Goal: Task Accomplishment & Management: Use online tool/utility

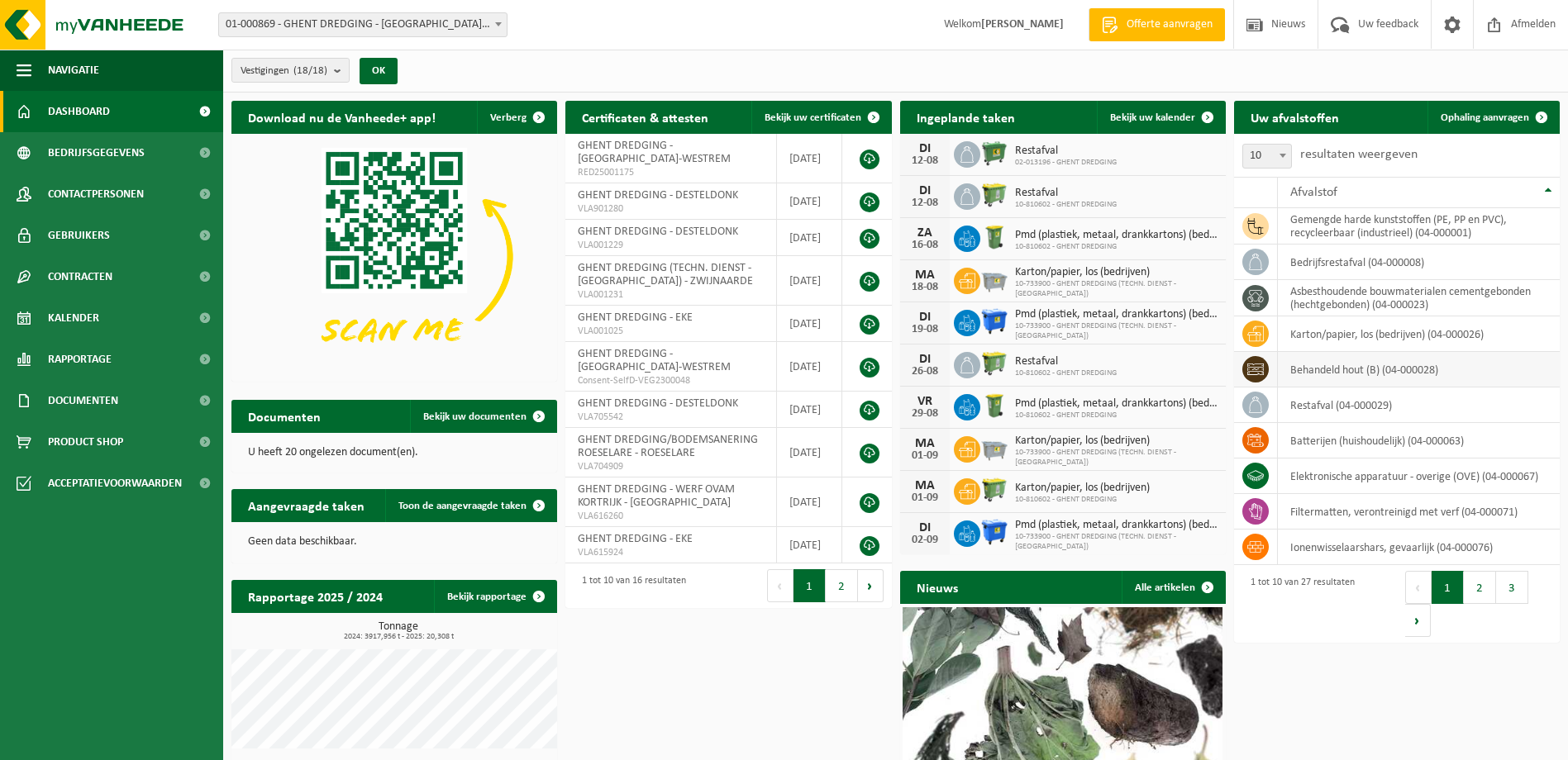
click at [1387, 372] on td "behandeld hout (B) (04-000028)" at bounding box center [1419, 370] width 282 height 35
click at [1263, 367] on icon at bounding box center [1256, 369] width 17 height 12
click at [1469, 115] on span "Ophaling aanvragen" at bounding box center [1485, 117] width 89 height 11
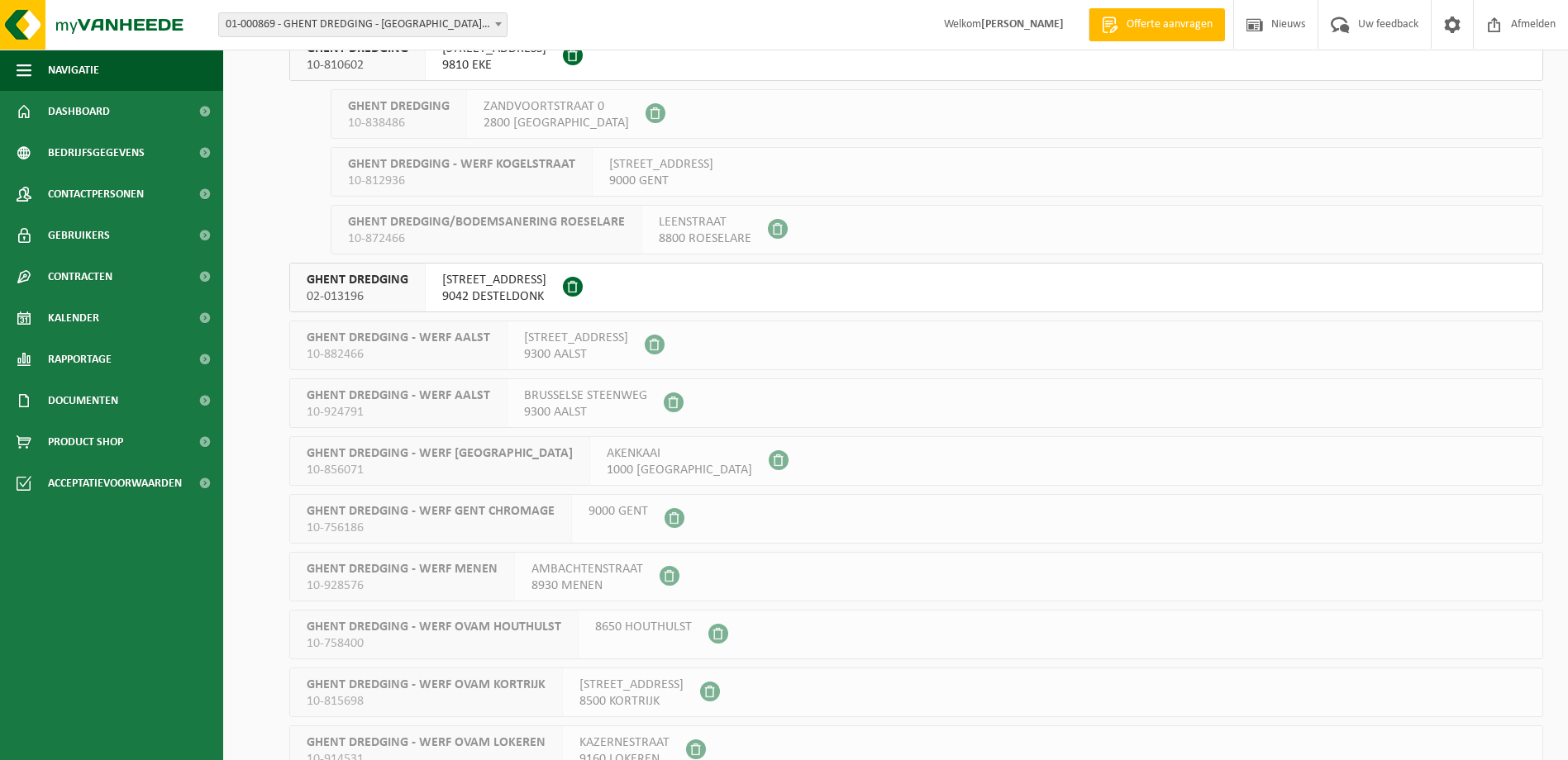
scroll to position [419, 0]
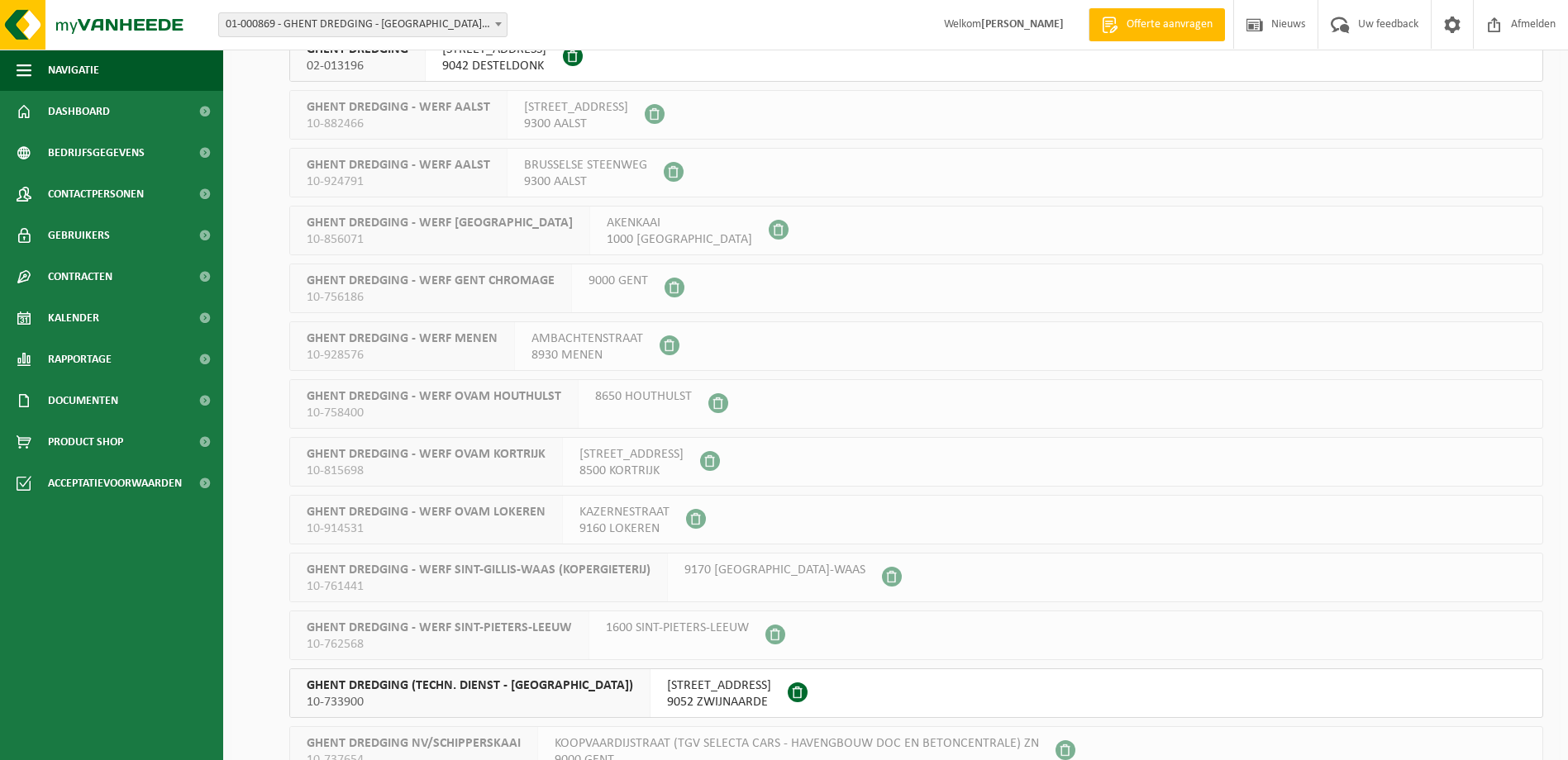
click at [753, 686] on span "NIEUWESCHELDESTRAAT 2" at bounding box center [719, 686] width 104 height 17
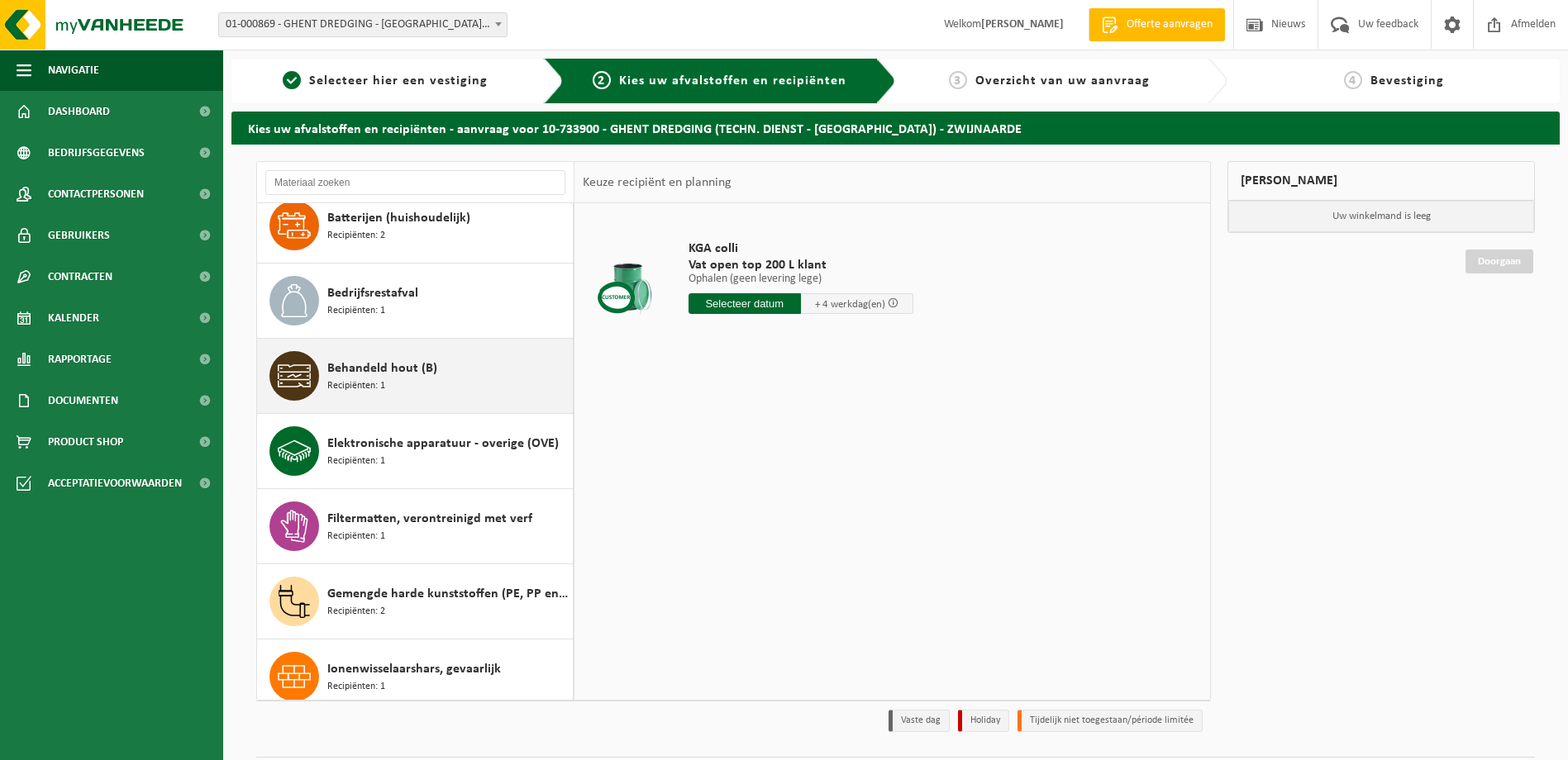
click at [419, 364] on span "Behandeld hout (B)" at bounding box center [382, 369] width 110 height 20
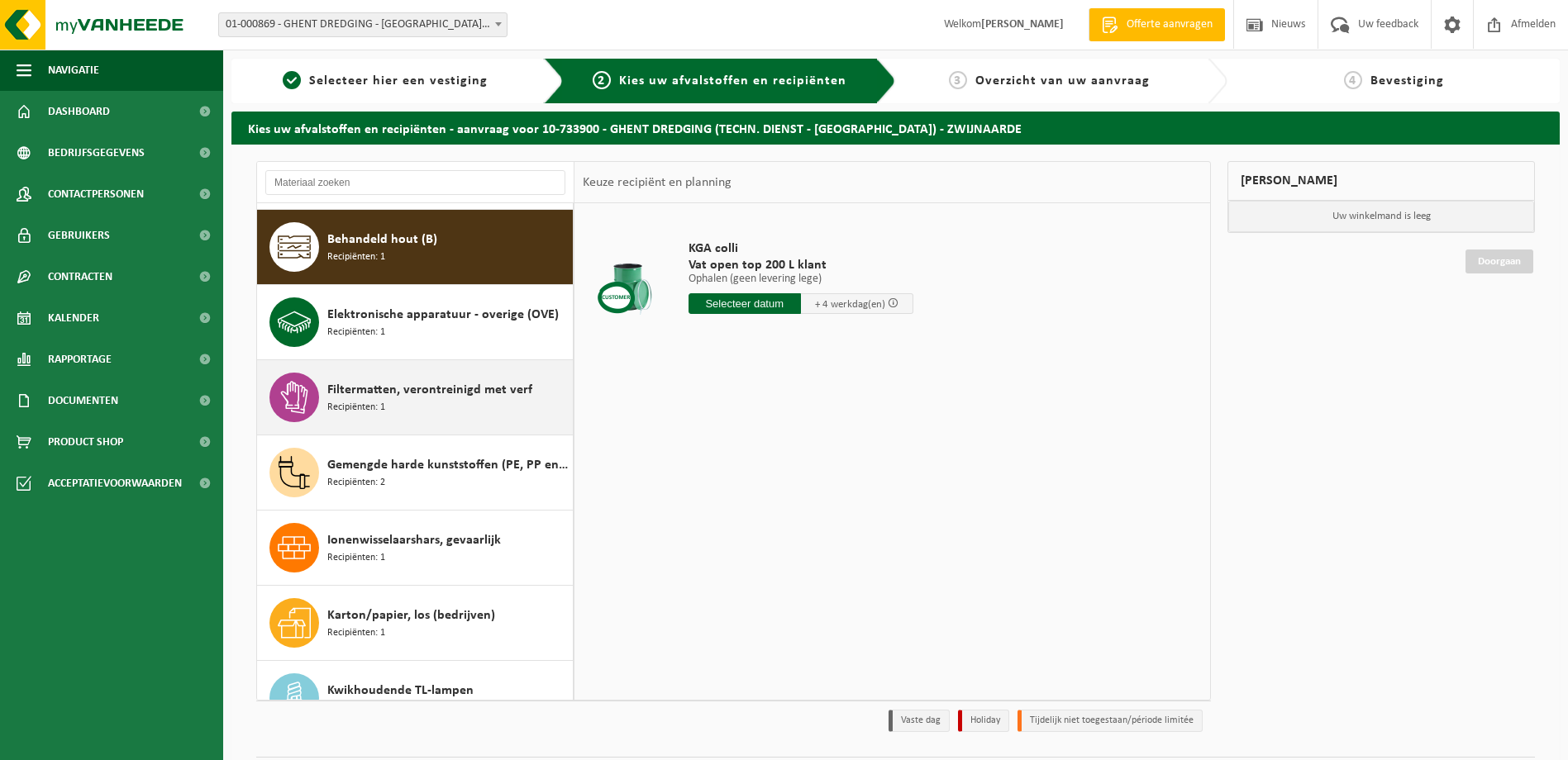
scroll to position [300, 0]
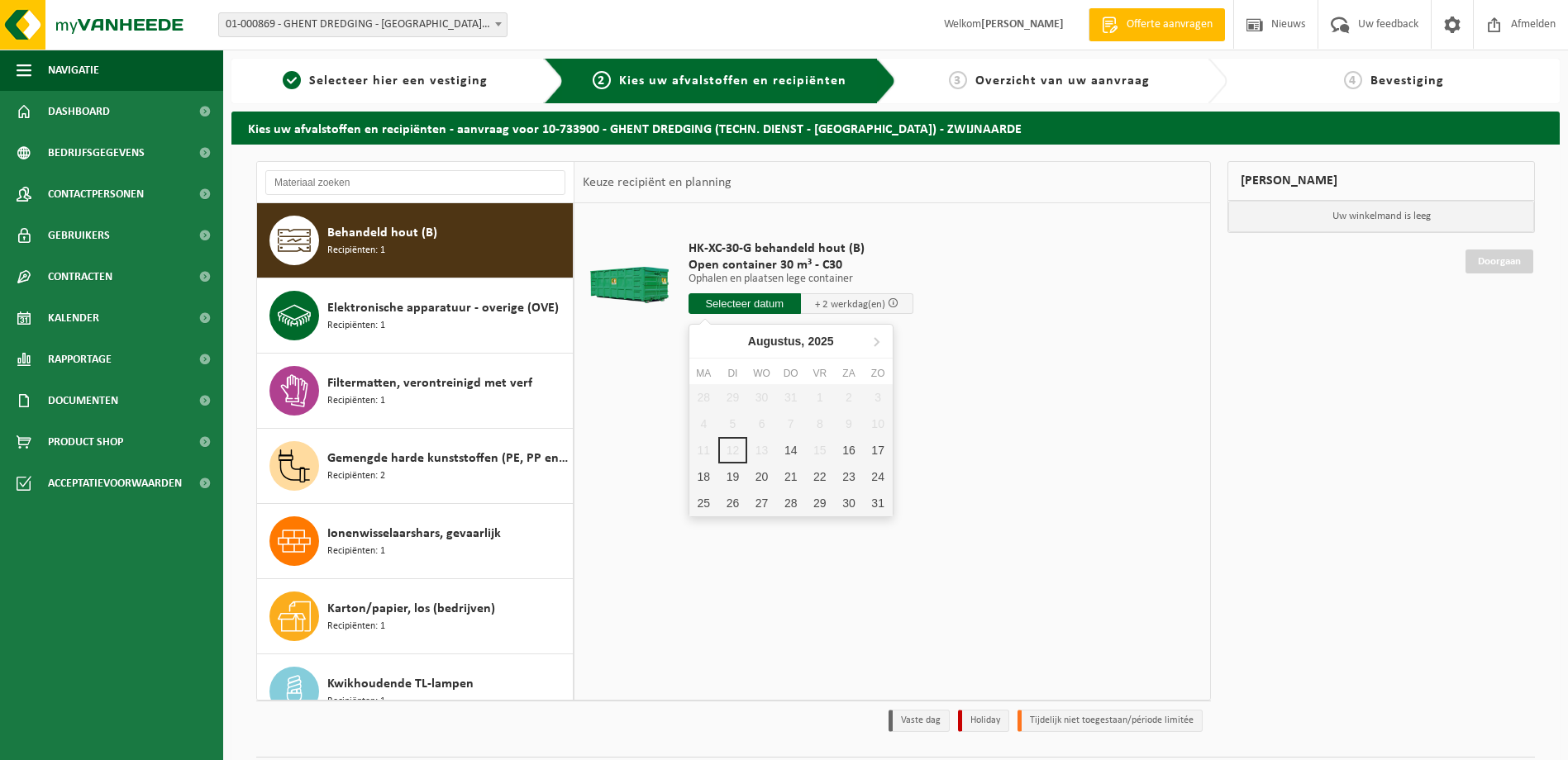
click at [734, 304] on input "text" at bounding box center [745, 304] width 112 height 21
click at [787, 448] on div "14" at bounding box center [790, 450] width 29 height 27
type input "Van 2025-08-14"
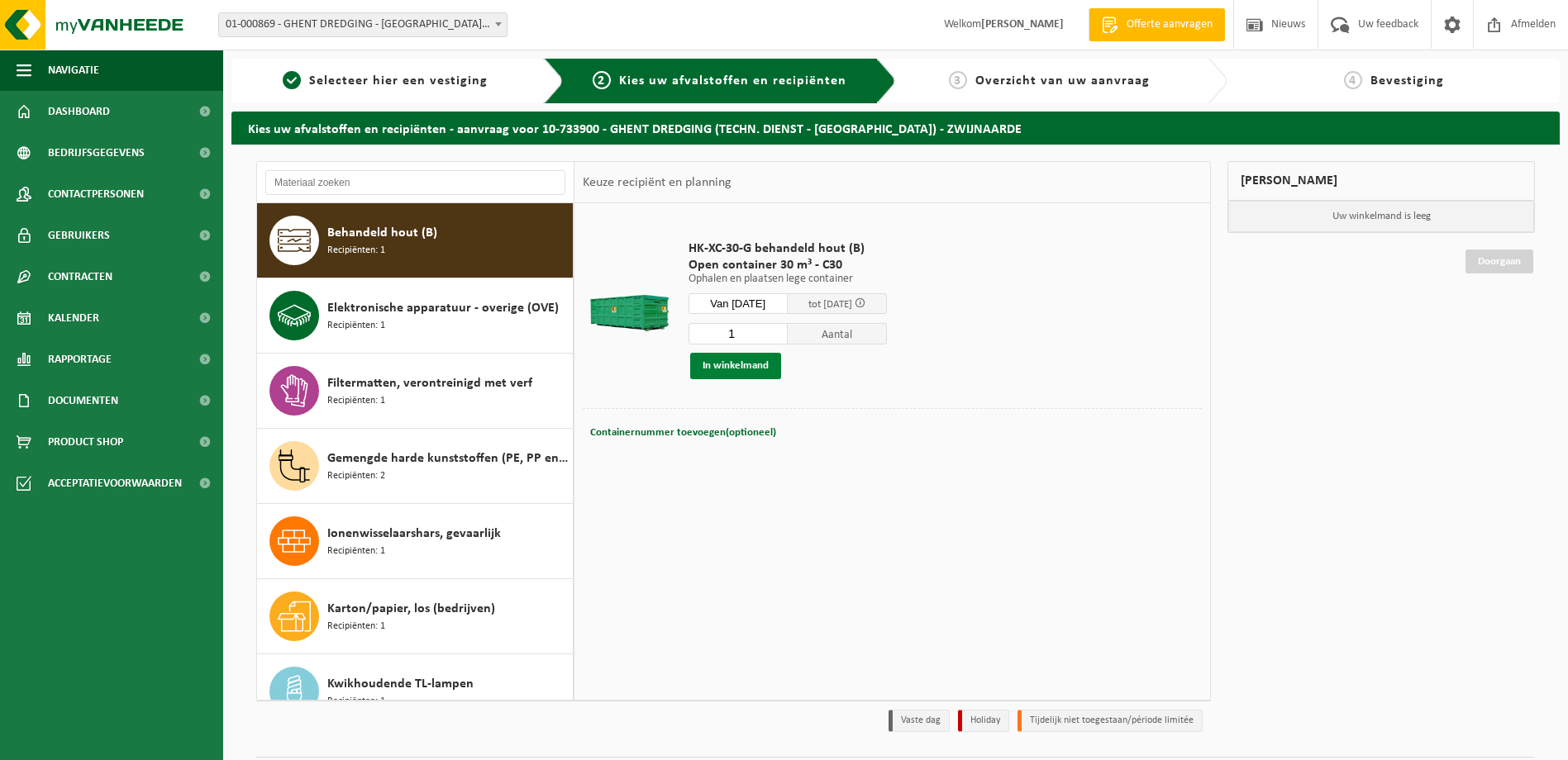
click at [747, 362] on button "In winkelmand" at bounding box center [736, 367] width 91 height 27
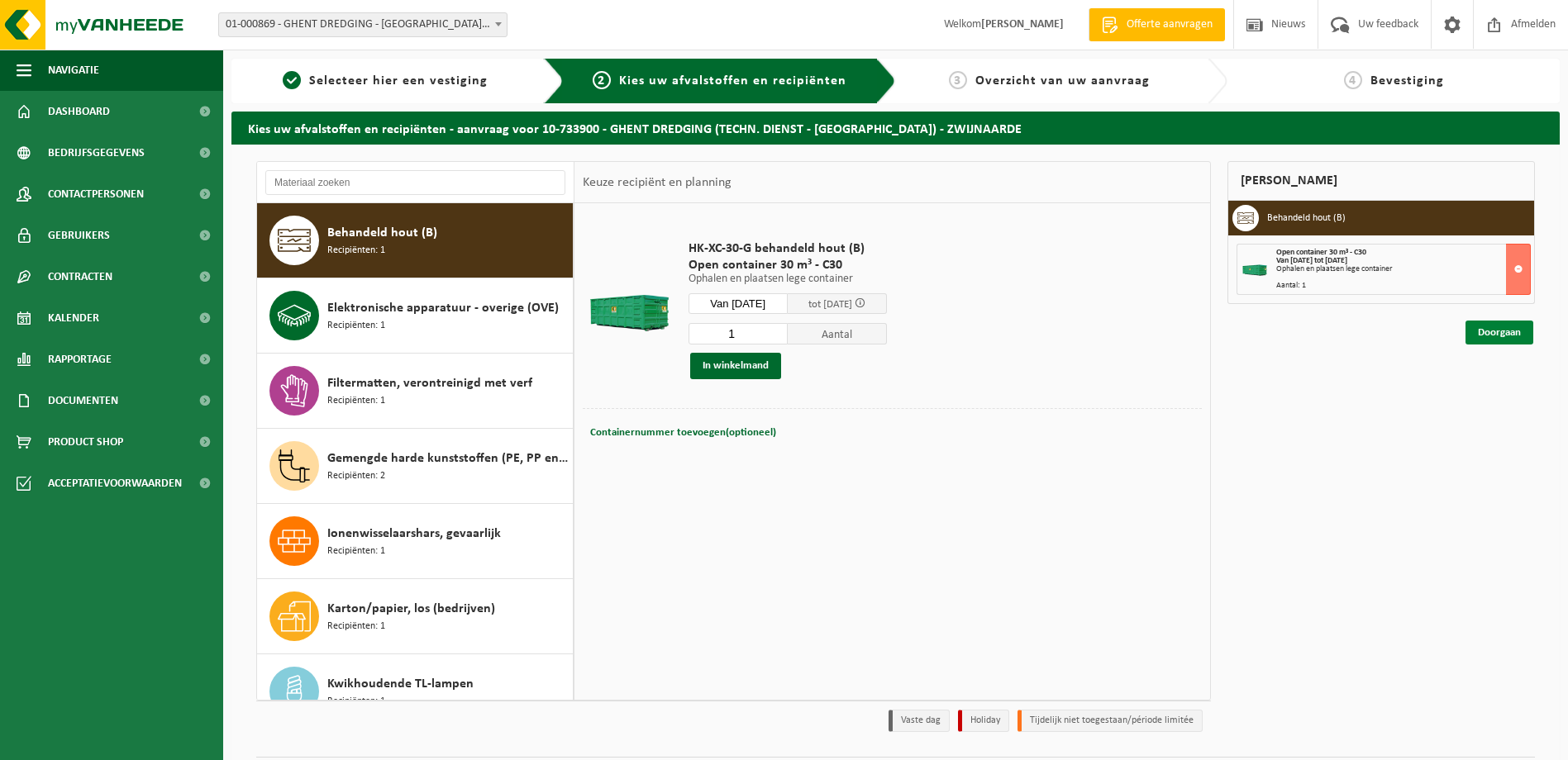
click at [1473, 333] on link "Doorgaan" at bounding box center [1499, 332] width 68 height 24
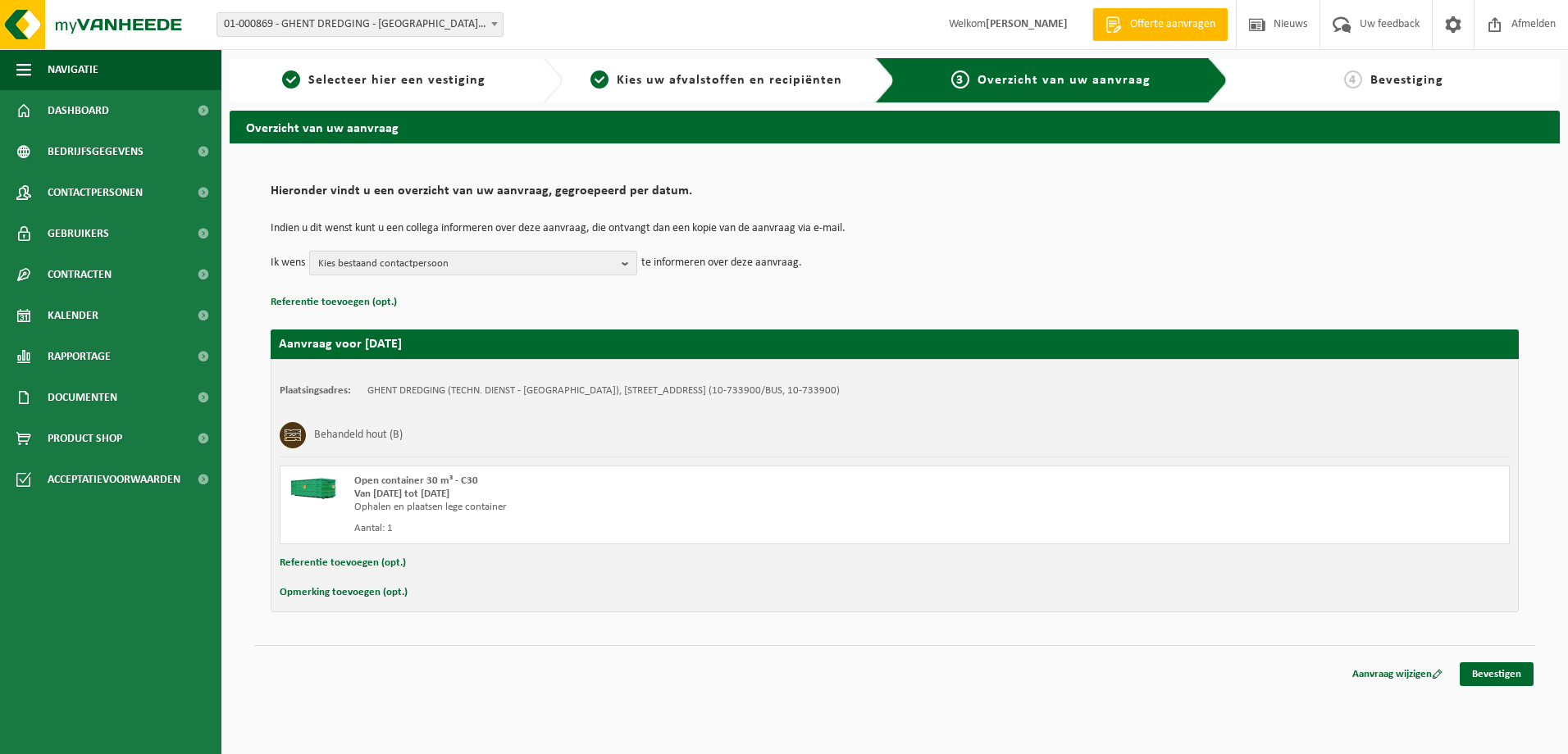
click at [492, 270] on span "Kies bestaand contactpersoon" at bounding box center [466, 264] width 296 height 25
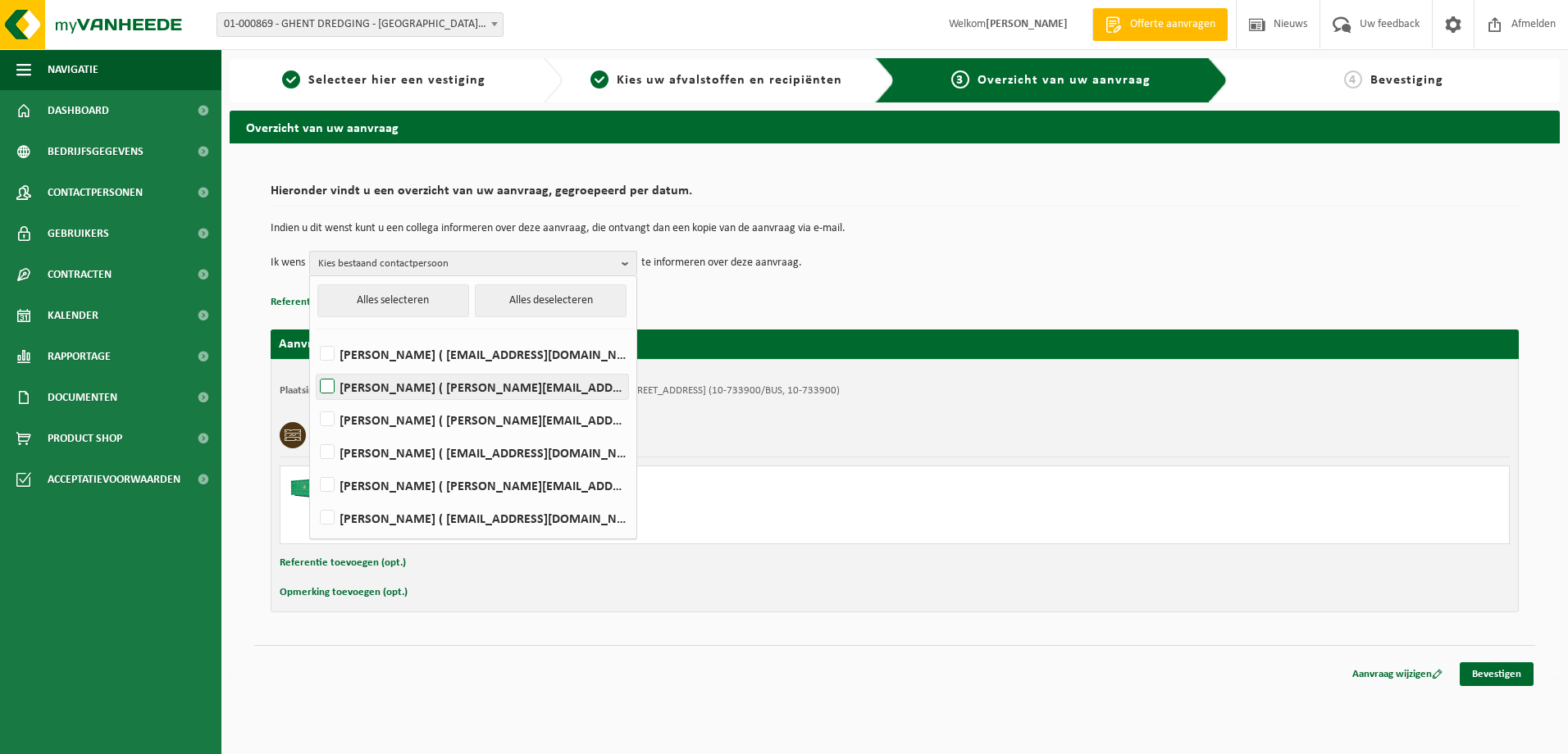
click at [335, 385] on label "DENNIS DE SMET ( dennis.de.smet@ghentdredging.be )" at bounding box center [472, 387] width 311 height 25
click at [314, 366] on input "DENNIS DE SMET ( dennis.de.smet@ghentdredging.be )" at bounding box center [313, 365] width 1 height 1
checkbox input "true"
click at [944, 256] on td "Ik wens DENNIS DE SMET Alles selecteren Alles deselecteren Wim De Schipper ( in…" at bounding box center [894, 263] width 1248 height 25
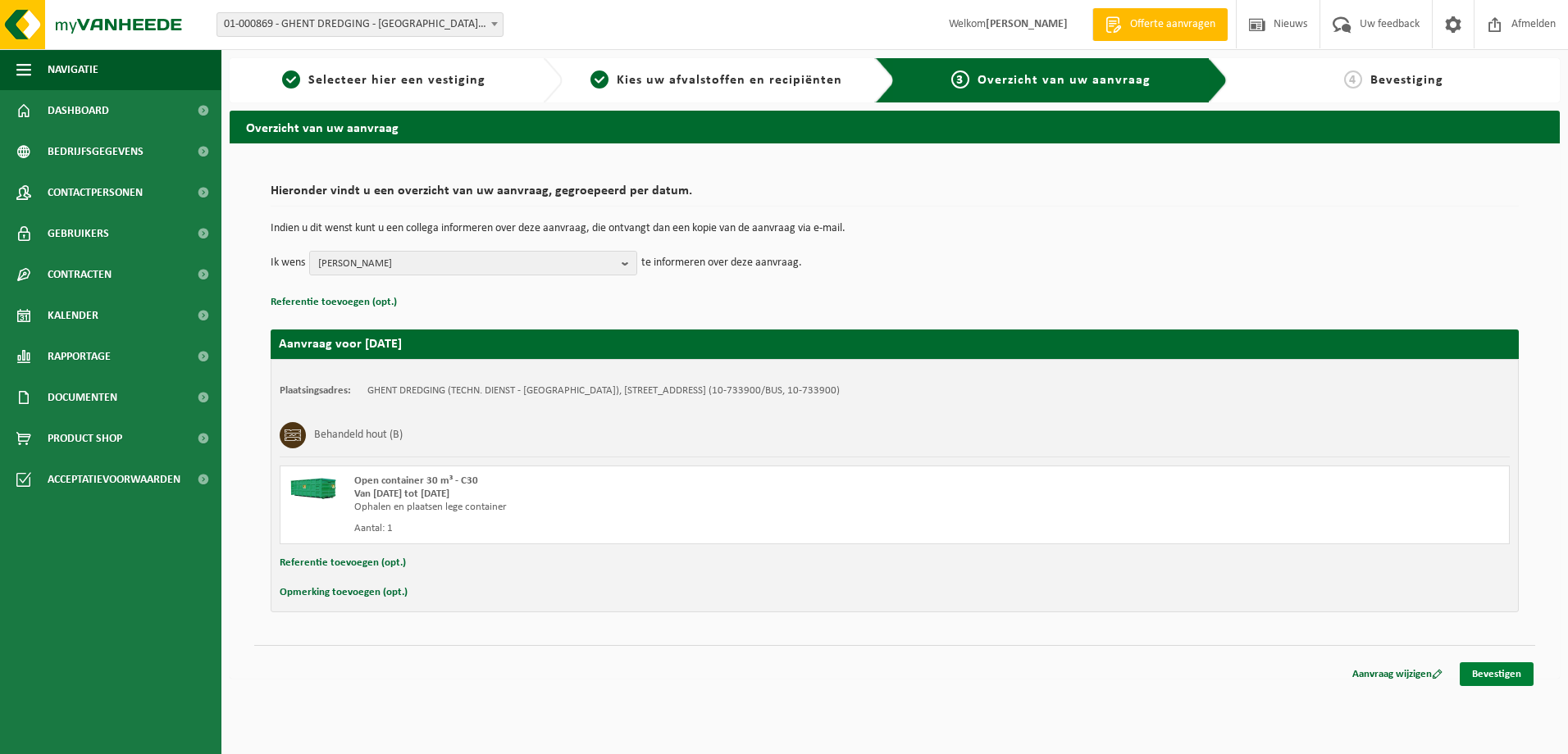
click at [1493, 679] on link "Bevestigen" at bounding box center [1497, 674] width 74 height 24
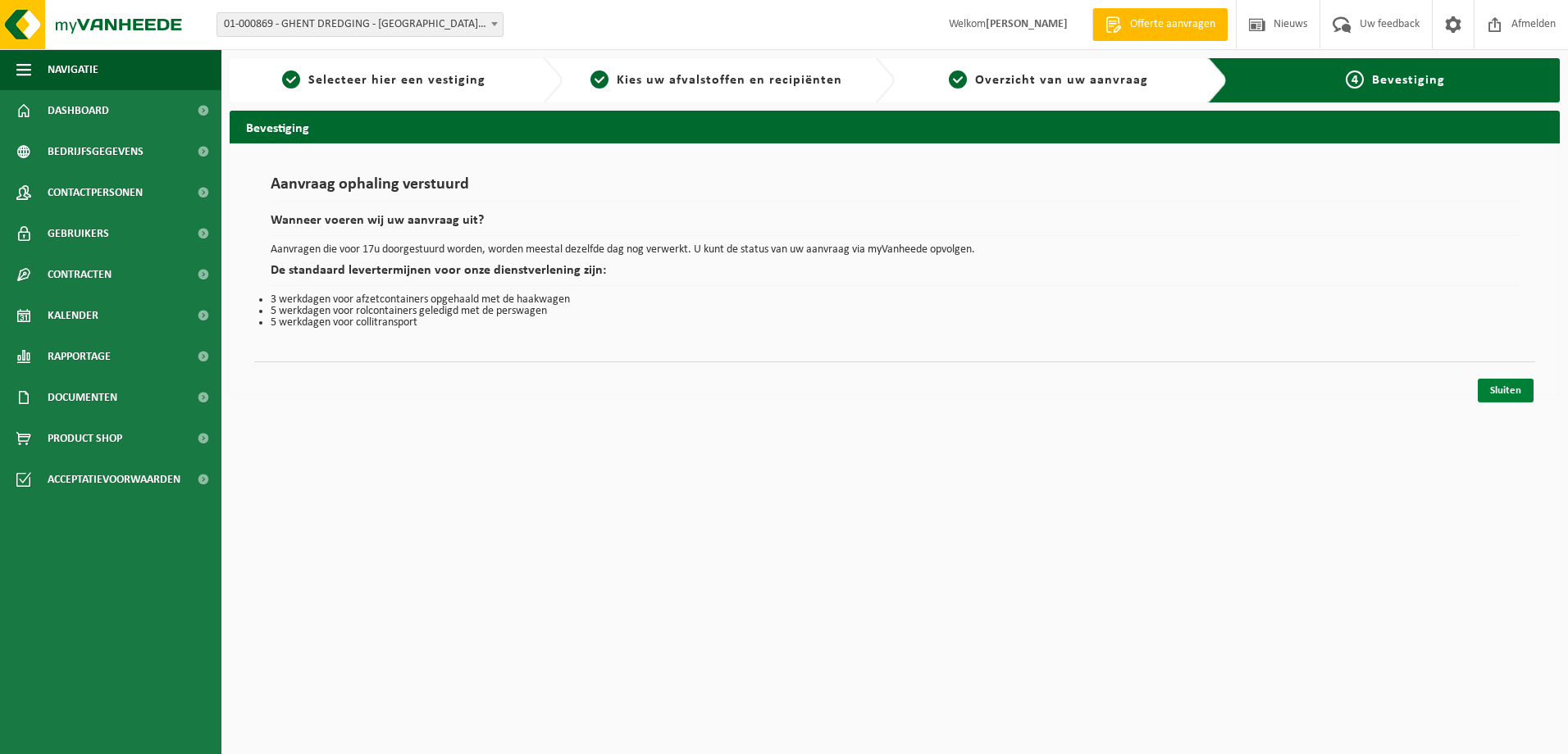
click at [1504, 385] on link "Sluiten" at bounding box center [1505, 390] width 56 height 24
